Goal: Task Accomplishment & Management: Use online tool/utility

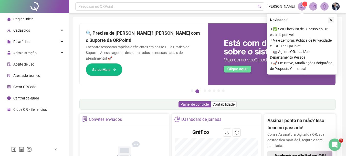
click at [332, 20] on icon "close" at bounding box center [331, 20] width 4 height 4
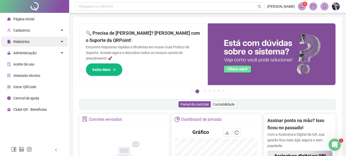
click at [59, 39] on div "Relatórios" at bounding box center [34, 41] width 67 height 10
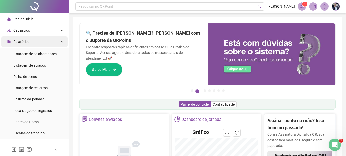
click at [61, 41] on icon at bounding box center [62, 41] width 3 height 0
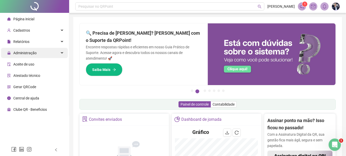
click at [37, 54] on div "Administração" at bounding box center [34, 53] width 67 height 10
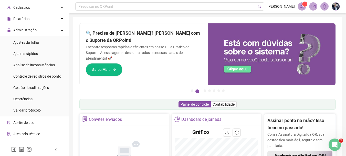
scroll to position [41, 0]
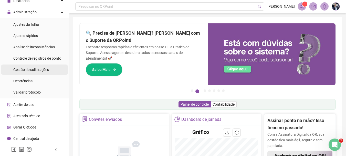
click at [40, 68] on span "Gestão de solicitações" at bounding box center [31, 69] width 36 height 4
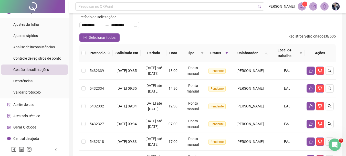
scroll to position [51, 0]
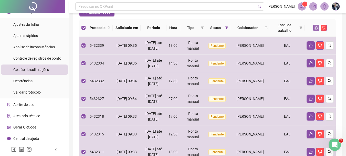
click at [317, 28] on icon "like" at bounding box center [317, 28] width 4 height 4
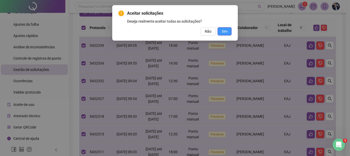
click at [224, 30] on span "Sim" at bounding box center [225, 31] width 6 height 6
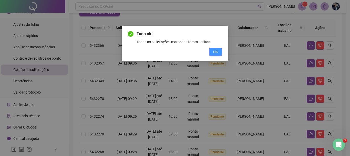
click at [217, 50] on span "OK" at bounding box center [215, 52] width 5 height 6
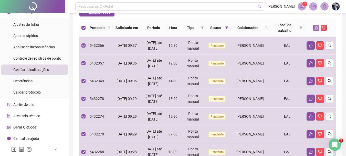
click at [316, 27] on icon "like" at bounding box center [317, 28] width 4 height 4
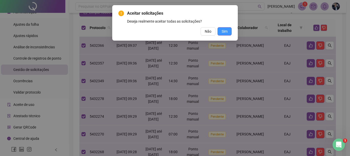
click at [224, 30] on span "Sim" at bounding box center [225, 31] width 6 height 6
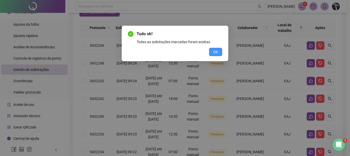
click at [215, 52] on span "OK" at bounding box center [215, 52] width 5 height 6
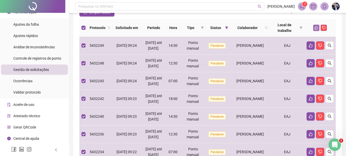
click at [318, 27] on icon "like" at bounding box center [317, 28] width 4 height 4
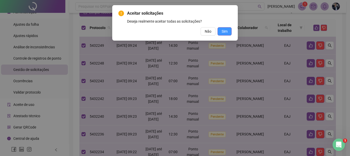
click at [227, 30] on span "Sim" at bounding box center [225, 31] width 6 height 6
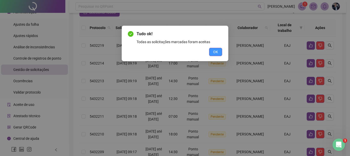
click at [216, 51] on span "OK" at bounding box center [215, 52] width 5 height 6
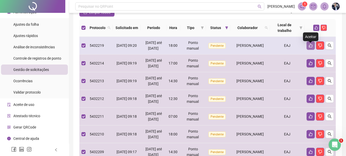
click at [311, 47] on icon "like" at bounding box center [311, 46] width 4 height 4
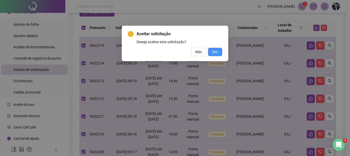
click at [217, 52] on span "Sim" at bounding box center [215, 52] width 6 height 6
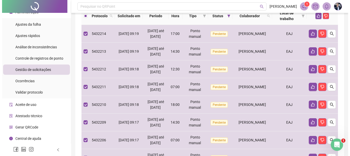
scroll to position [24, 0]
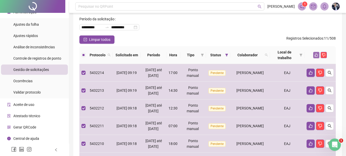
click at [316, 55] on icon "like" at bounding box center [317, 55] width 4 height 4
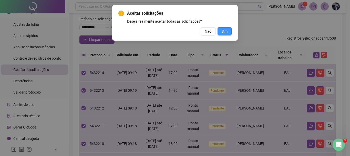
click at [229, 30] on button "Sim" at bounding box center [225, 31] width 14 height 8
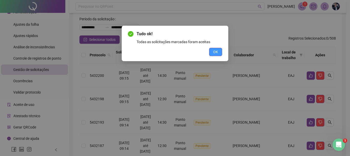
click at [214, 53] on span "OK" at bounding box center [215, 52] width 5 height 6
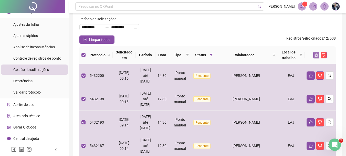
click at [316, 54] on icon "like" at bounding box center [317, 55] width 4 height 4
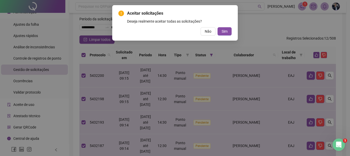
drag, startPoint x: 223, startPoint y: 31, endPoint x: 228, endPoint y: 34, distance: 5.4
click at [223, 31] on span "Sim" at bounding box center [225, 31] width 6 height 6
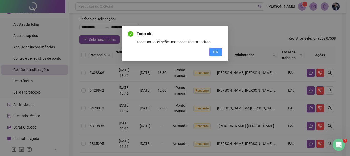
click at [214, 53] on span "OK" at bounding box center [215, 52] width 5 height 6
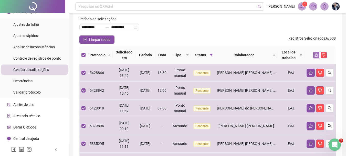
click at [315, 54] on icon "like" at bounding box center [317, 55] width 4 height 4
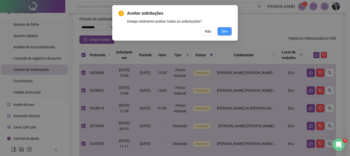
click at [227, 30] on span "Sim" at bounding box center [225, 31] width 6 height 6
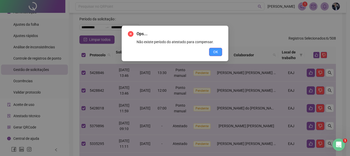
click at [215, 51] on span "OK" at bounding box center [215, 52] width 5 height 6
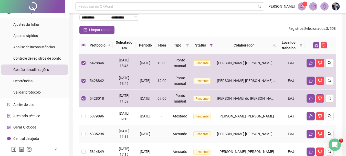
scroll to position [4, 0]
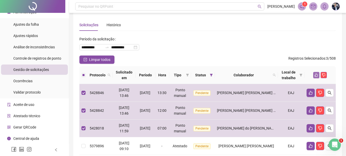
click at [316, 73] on button "button" at bounding box center [316, 75] width 6 height 6
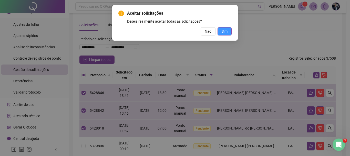
click at [223, 32] on span "Sim" at bounding box center [225, 31] width 6 height 6
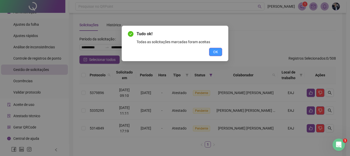
click at [216, 52] on span "OK" at bounding box center [215, 52] width 5 height 6
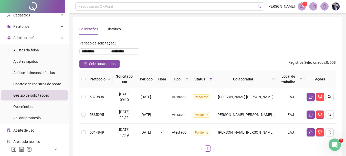
scroll to position [0, 0]
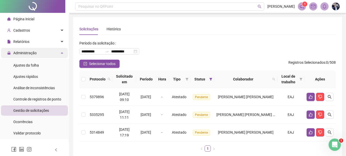
click at [38, 48] on div "Administração" at bounding box center [34, 53] width 67 height 10
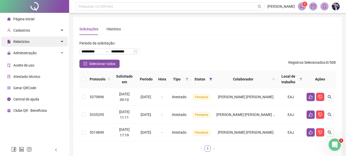
click at [43, 41] on div "Relatórios" at bounding box center [34, 41] width 67 height 10
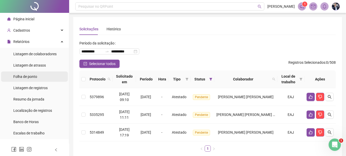
click at [29, 76] on span "Folha de ponto" at bounding box center [25, 76] width 24 height 4
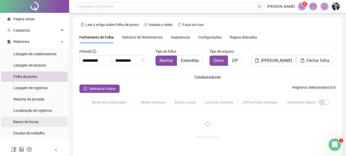
click at [30, 119] on span "Banco de Horas" at bounding box center [25, 121] width 25 height 4
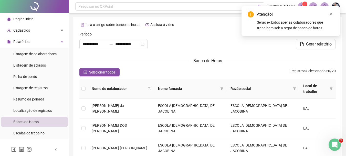
type input "**********"
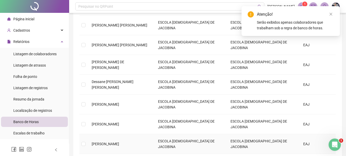
scroll to position [123, 0]
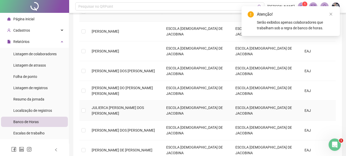
scroll to position [179, 0]
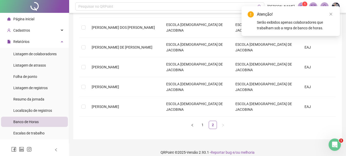
click at [202, 124] on link "1" at bounding box center [203, 125] width 8 height 8
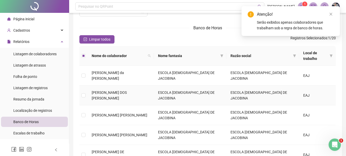
scroll to position [20, 0]
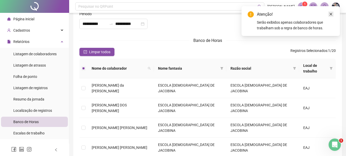
click at [331, 13] on icon "close" at bounding box center [331, 14] width 4 height 4
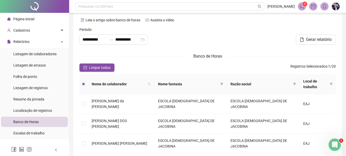
scroll to position [0, 0]
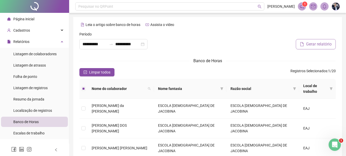
click at [306, 45] on span "Gerar relatório" at bounding box center [319, 44] width 26 height 6
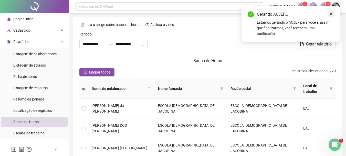
click at [332, 16] on link "Close" at bounding box center [331, 14] width 6 height 6
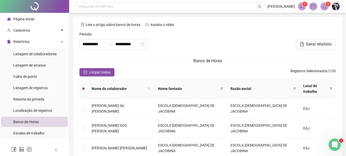
click at [326, 6] on icon "bell" at bounding box center [324, 6] width 5 height 5
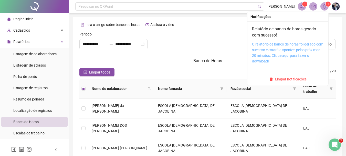
click at [276, 42] on link "O relatório de banco de horas foi gerado com sucesso e estará disponível pelos …" at bounding box center [287, 52] width 71 height 21
